Goal: Connect with others: Connect with others

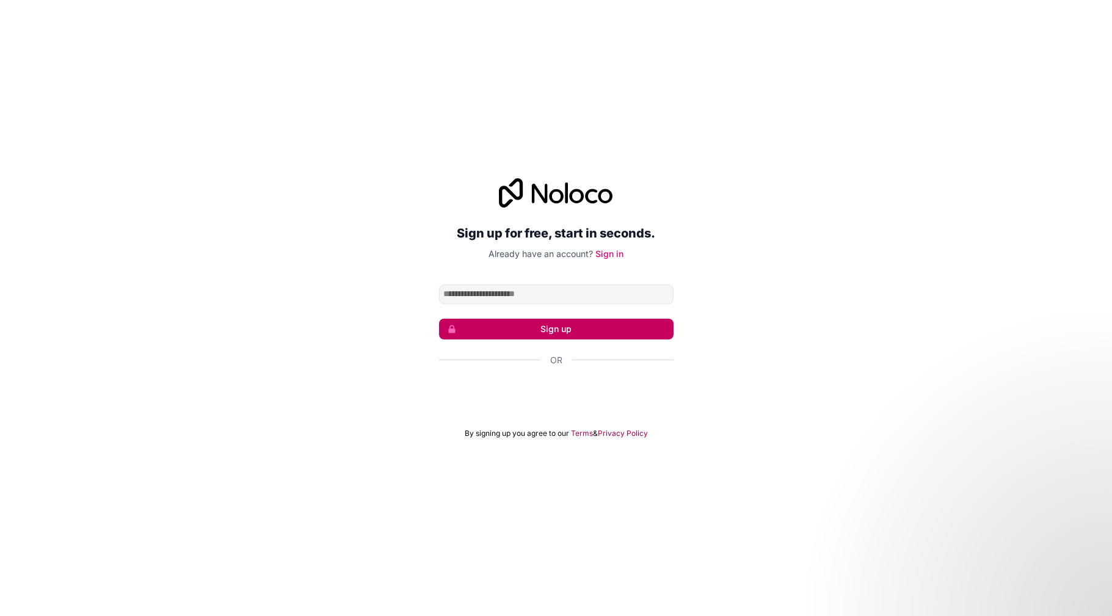
click at [572, 325] on button "Sign up" at bounding box center [556, 329] width 234 height 21
click at [448, 331] on icon "submit" at bounding box center [451, 329] width 7 height 8
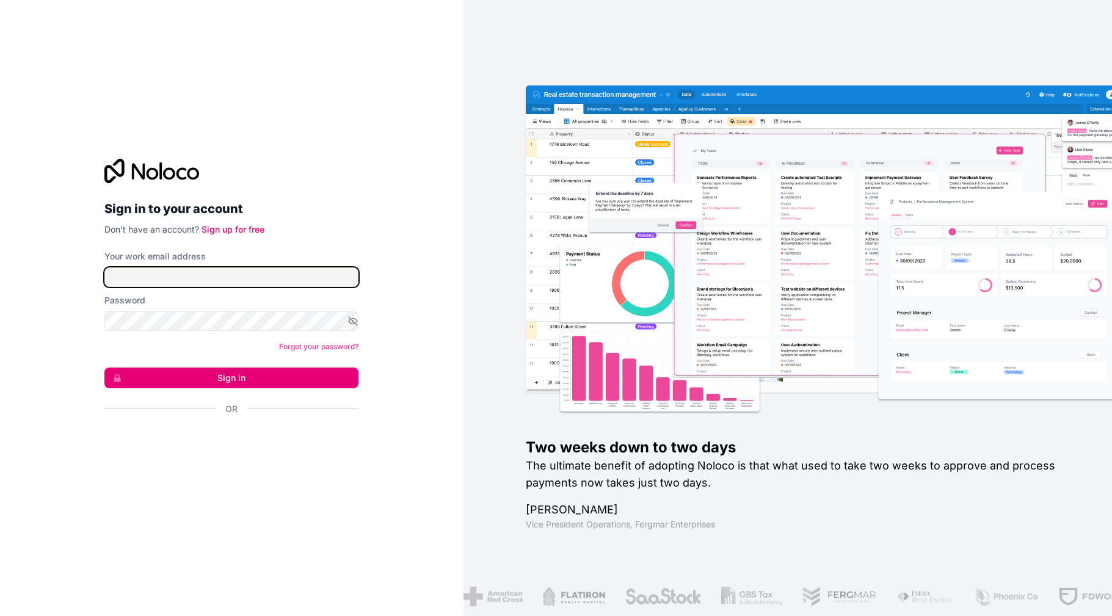
click at [238, 269] on input "Your work email address" at bounding box center [231, 277] width 254 height 20
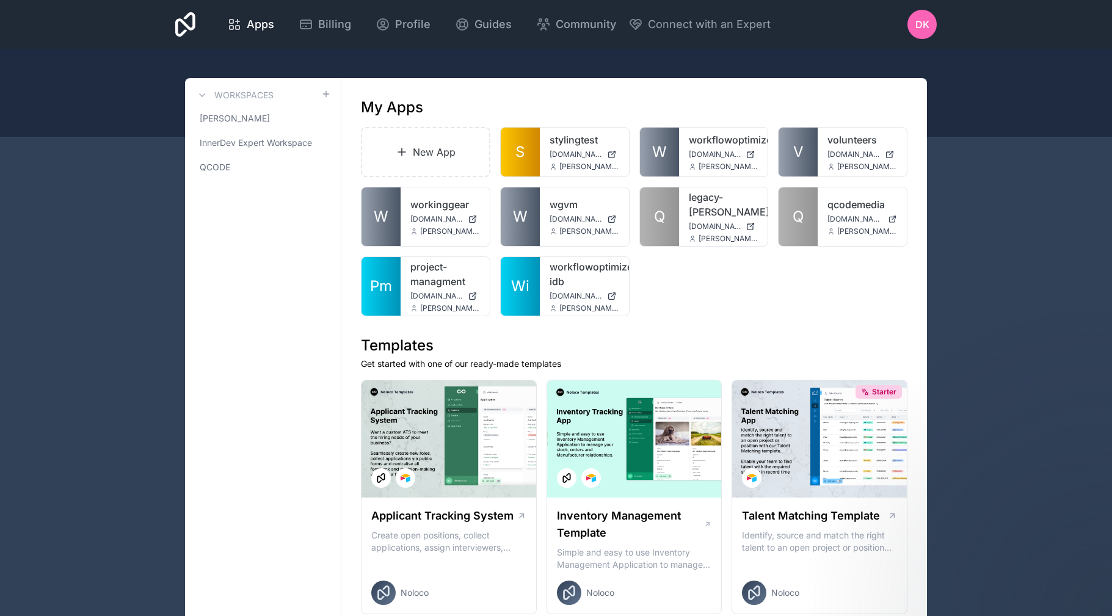
click at [927, 21] on span "DK" at bounding box center [922, 24] width 14 height 15
click at [0, 0] on icon at bounding box center [0, 0] width 0 height 0
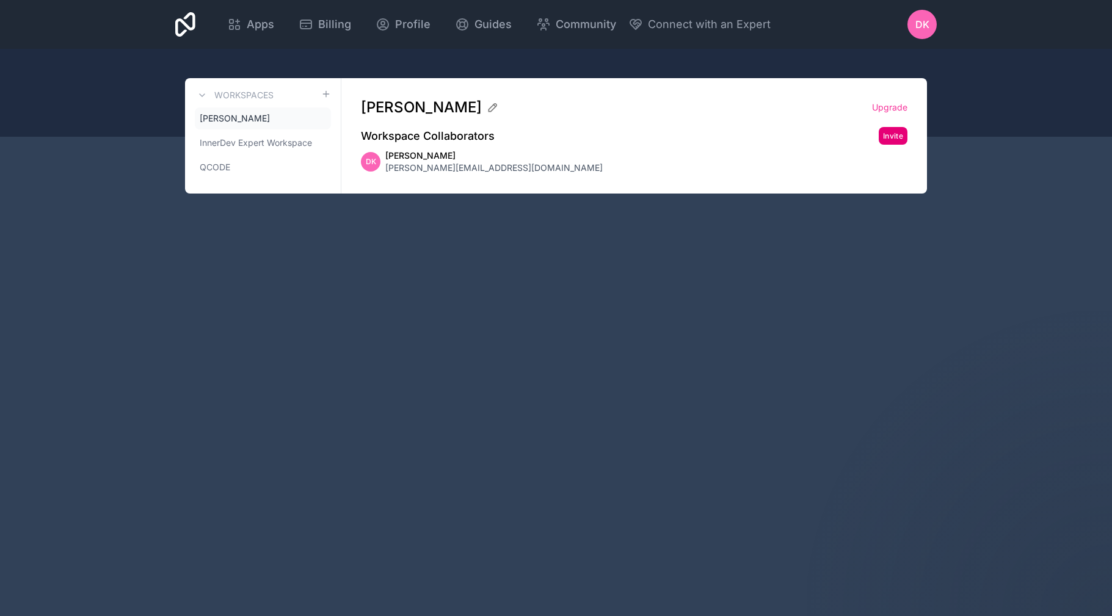
click at [890, 136] on button "Invite" at bounding box center [893, 136] width 29 height 18
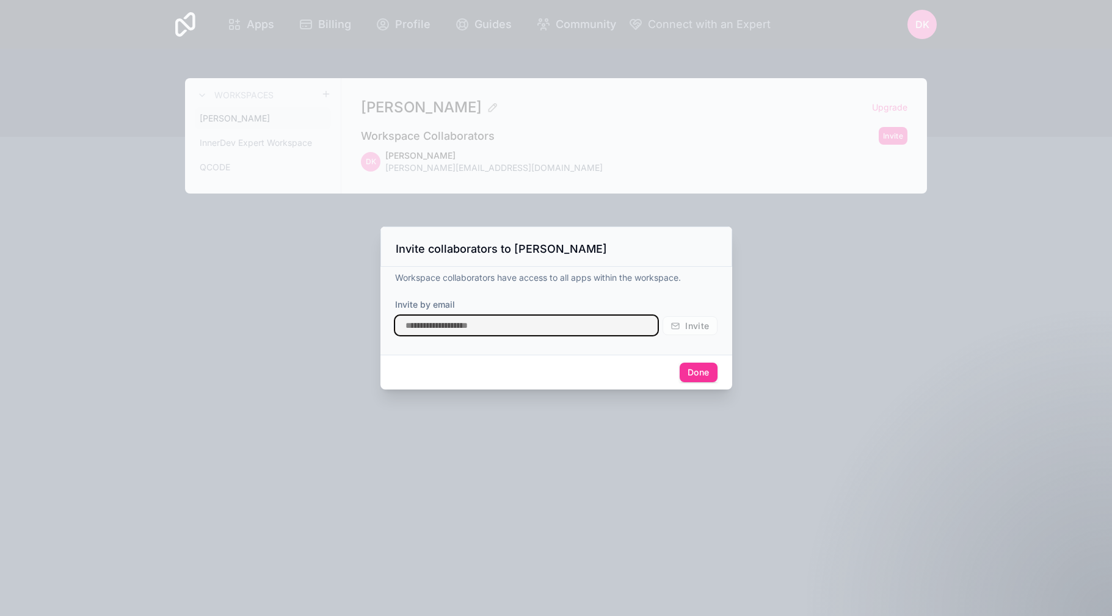
click at [507, 325] on input "text" at bounding box center [526, 326] width 263 height 20
click at [658, 444] on div at bounding box center [556, 308] width 1112 height 616
click at [692, 383] on div "Done" at bounding box center [556, 372] width 352 height 35
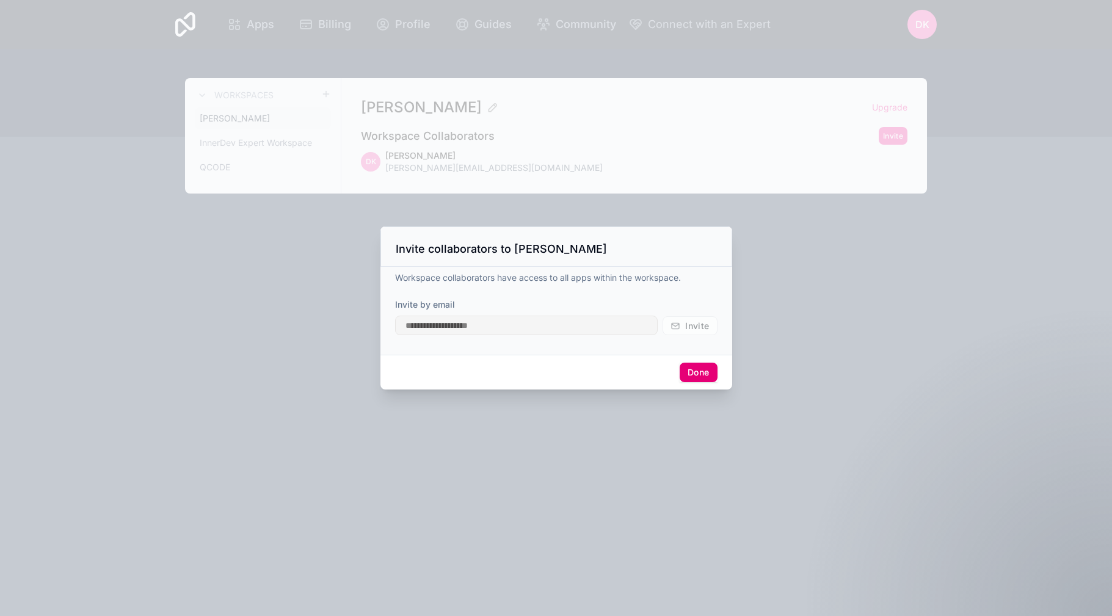
click at [692, 374] on button "Done" at bounding box center [698, 373] width 37 height 20
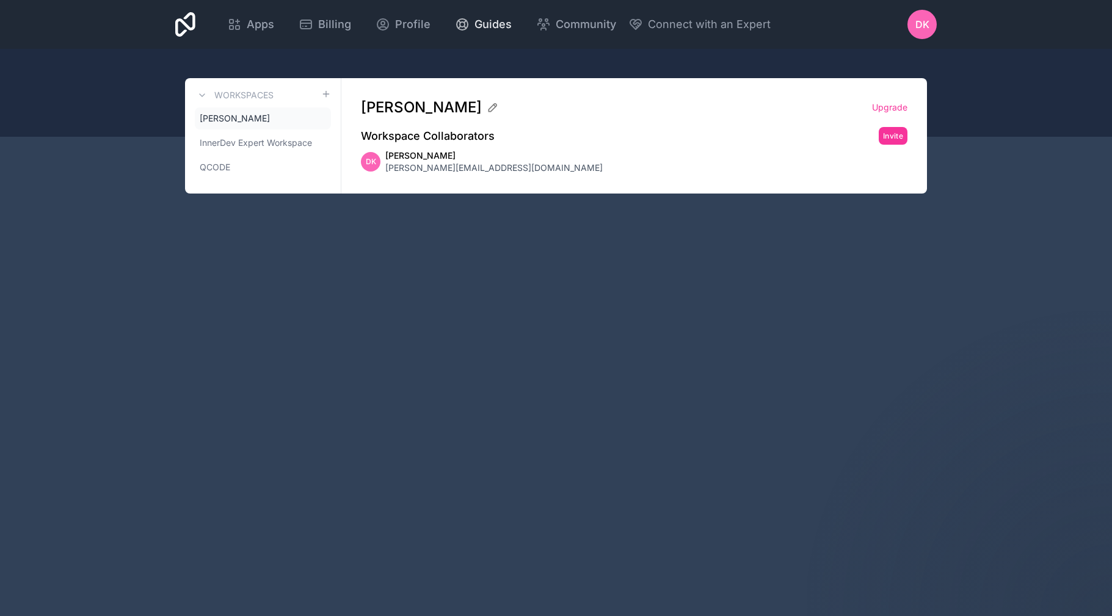
click at [470, 31] on div "Guides" at bounding box center [483, 24] width 57 height 17
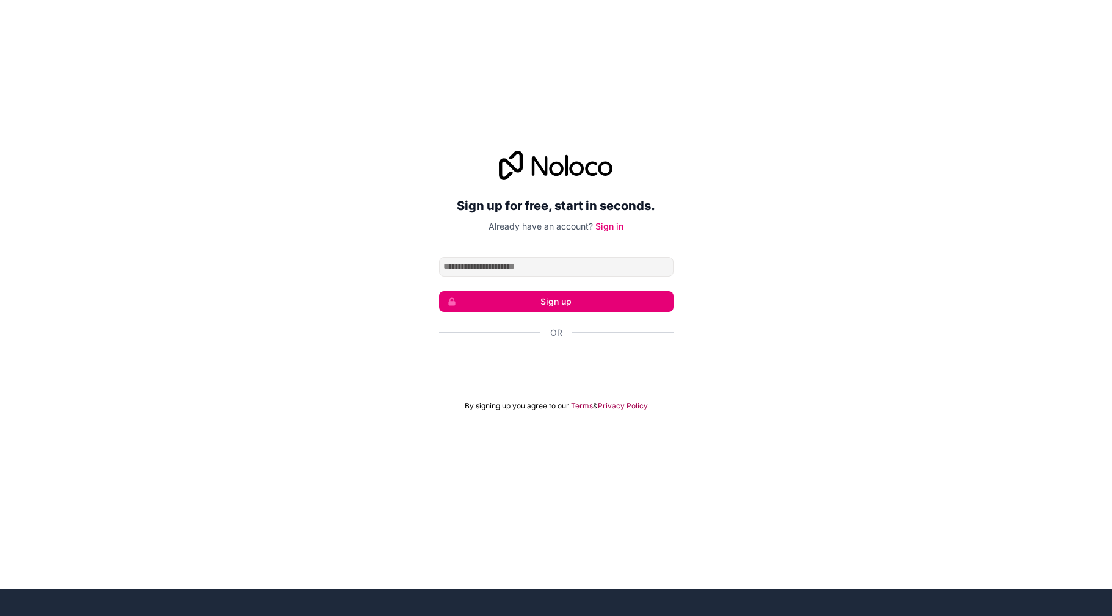
scroll to position [26, 0]
